Goal: Transaction & Acquisition: Purchase product/service

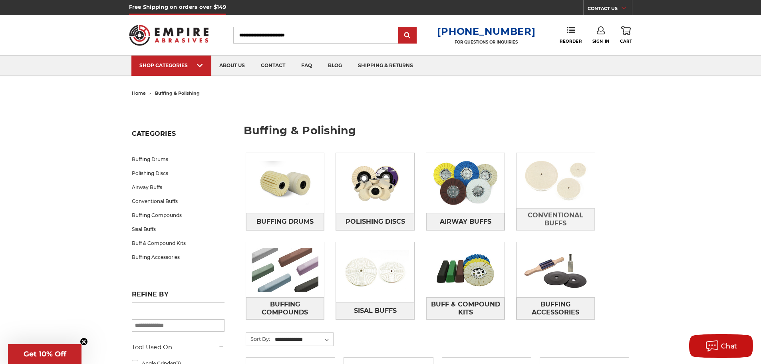
click at [557, 186] on img at bounding box center [555, 180] width 78 height 55
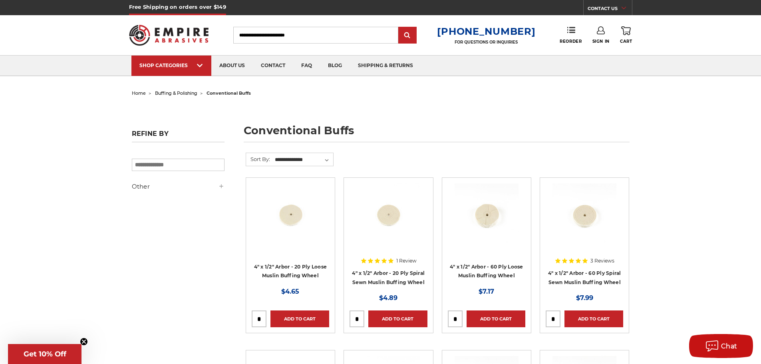
click at [204, 184] on h5 "Other" at bounding box center [178, 187] width 93 height 10
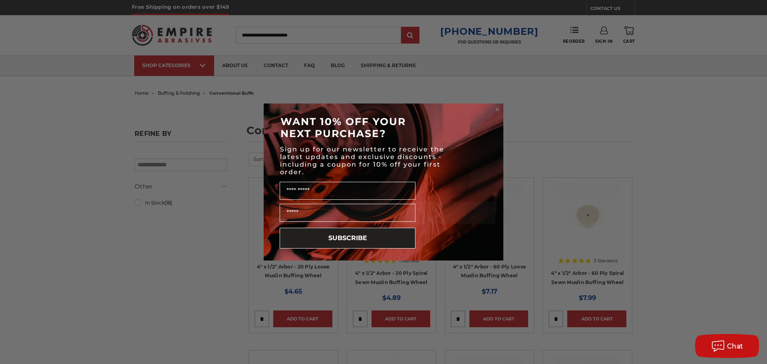
click at [559, 111] on div "Close dialog WANT 10% OFF YOUR NEXT PURCHASE? Sign up for our newsletter to rec…" at bounding box center [383, 182] width 767 height 364
click at [499, 107] on circle "Close dialog" at bounding box center [498, 110] width 8 height 8
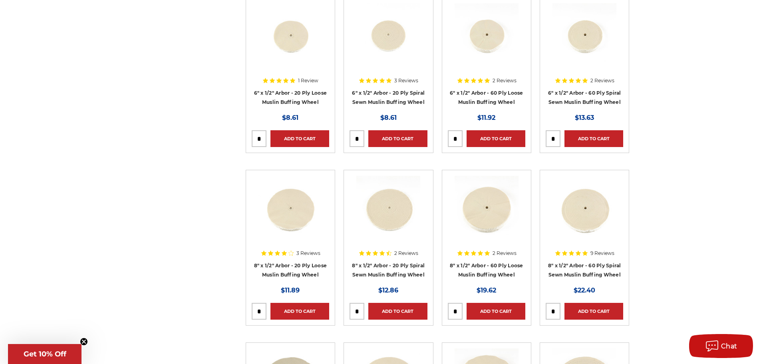
scroll to position [479, 0]
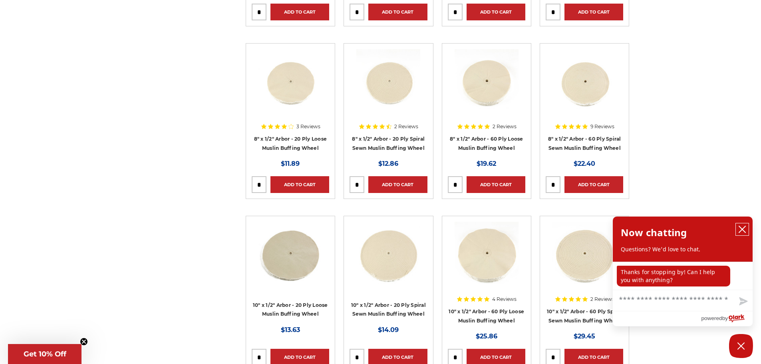
click at [743, 228] on icon "close chatbox" at bounding box center [742, 229] width 6 height 6
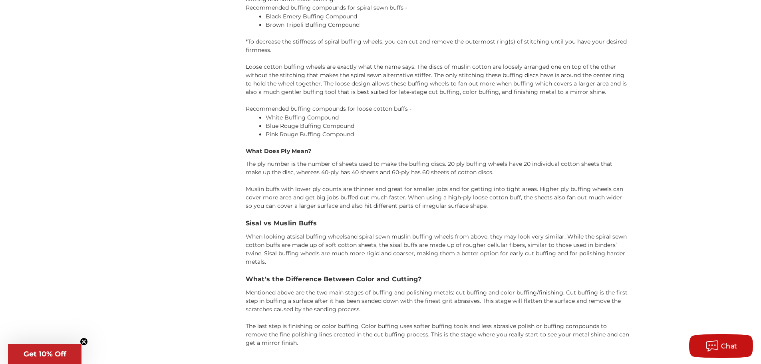
scroll to position [1078, 0]
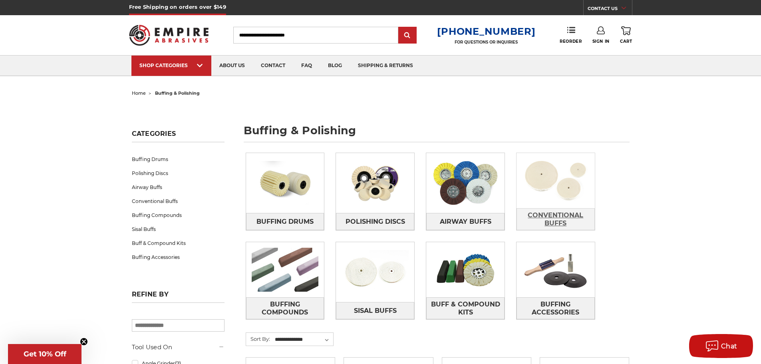
scroll to position [40, 0]
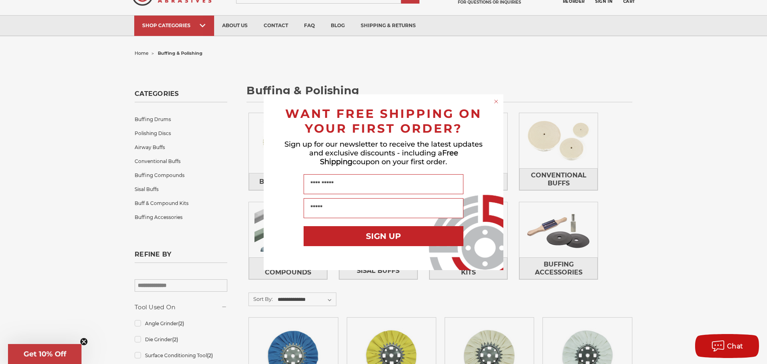
click at [494, 100] on circle "Close dialog" at bounding box center [496, 101] width 8 height 8
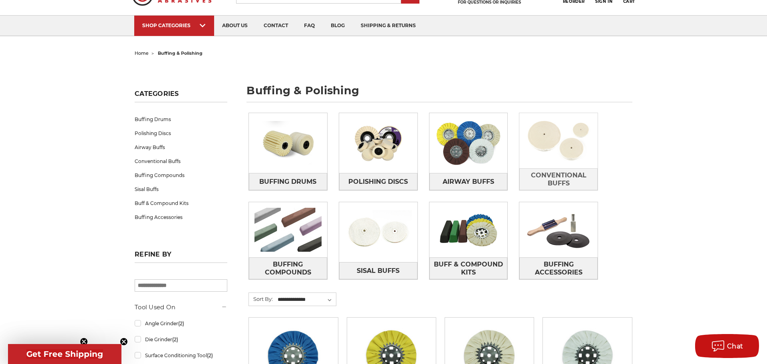
click at [549, 181] on span "Conventional Buffs" at bounding box center [555, 180] width 77 height 22
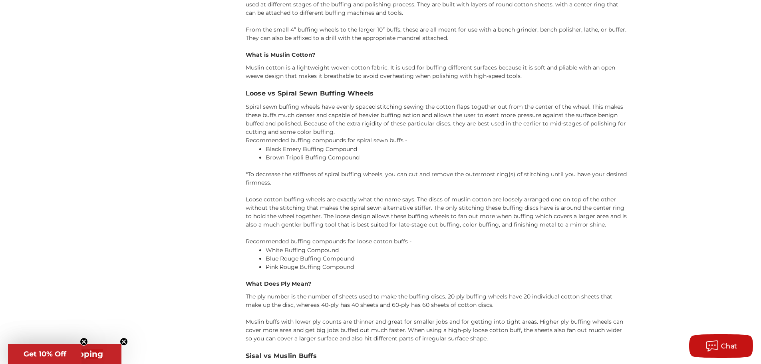
scroll to position [881, 0]
